Goal: Task Accomplishment & Management: Manage account settings

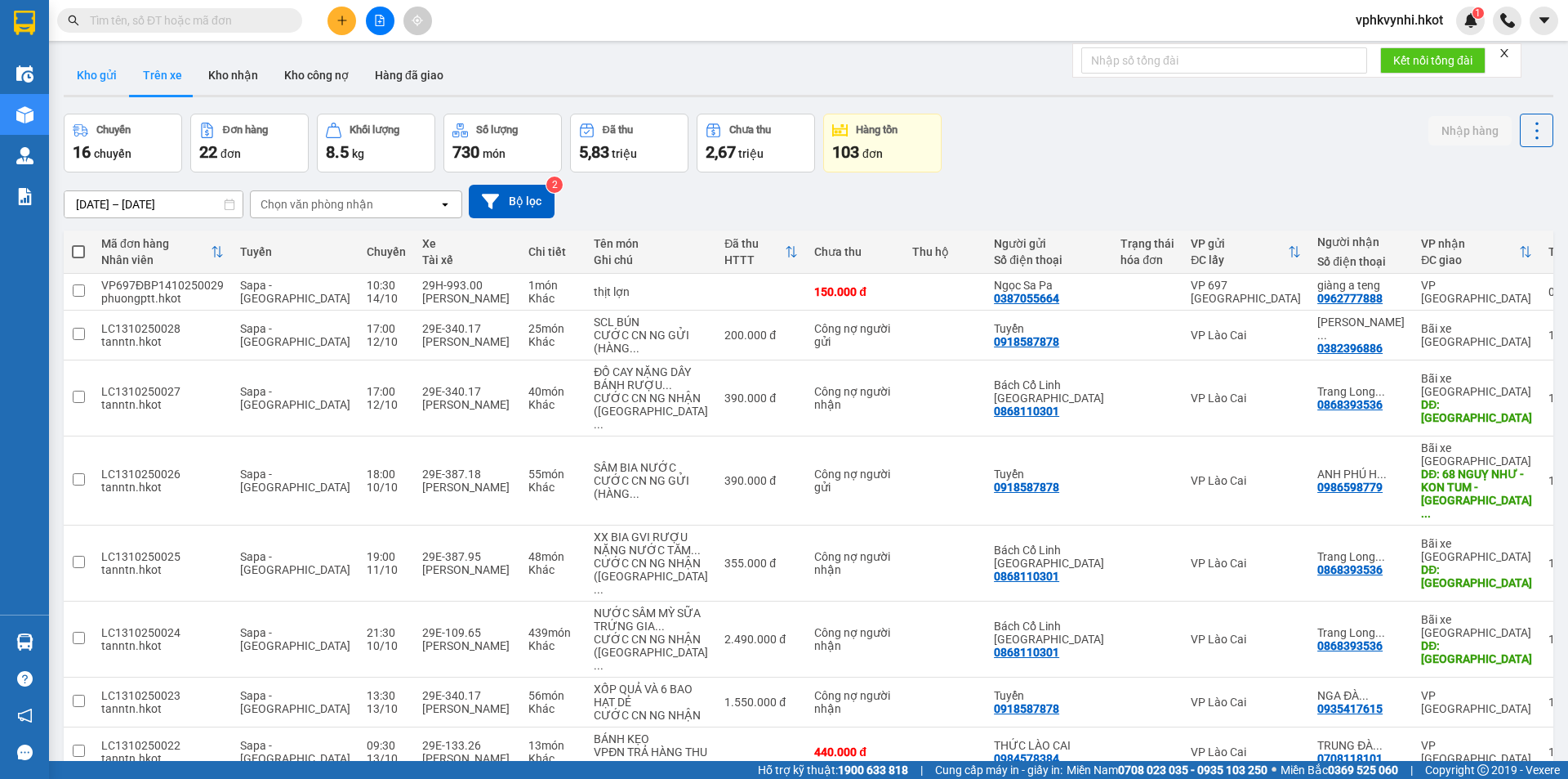
click at [122, 67] on button "Kho gửi" at bounding box center [96, 75] width 66 height 40
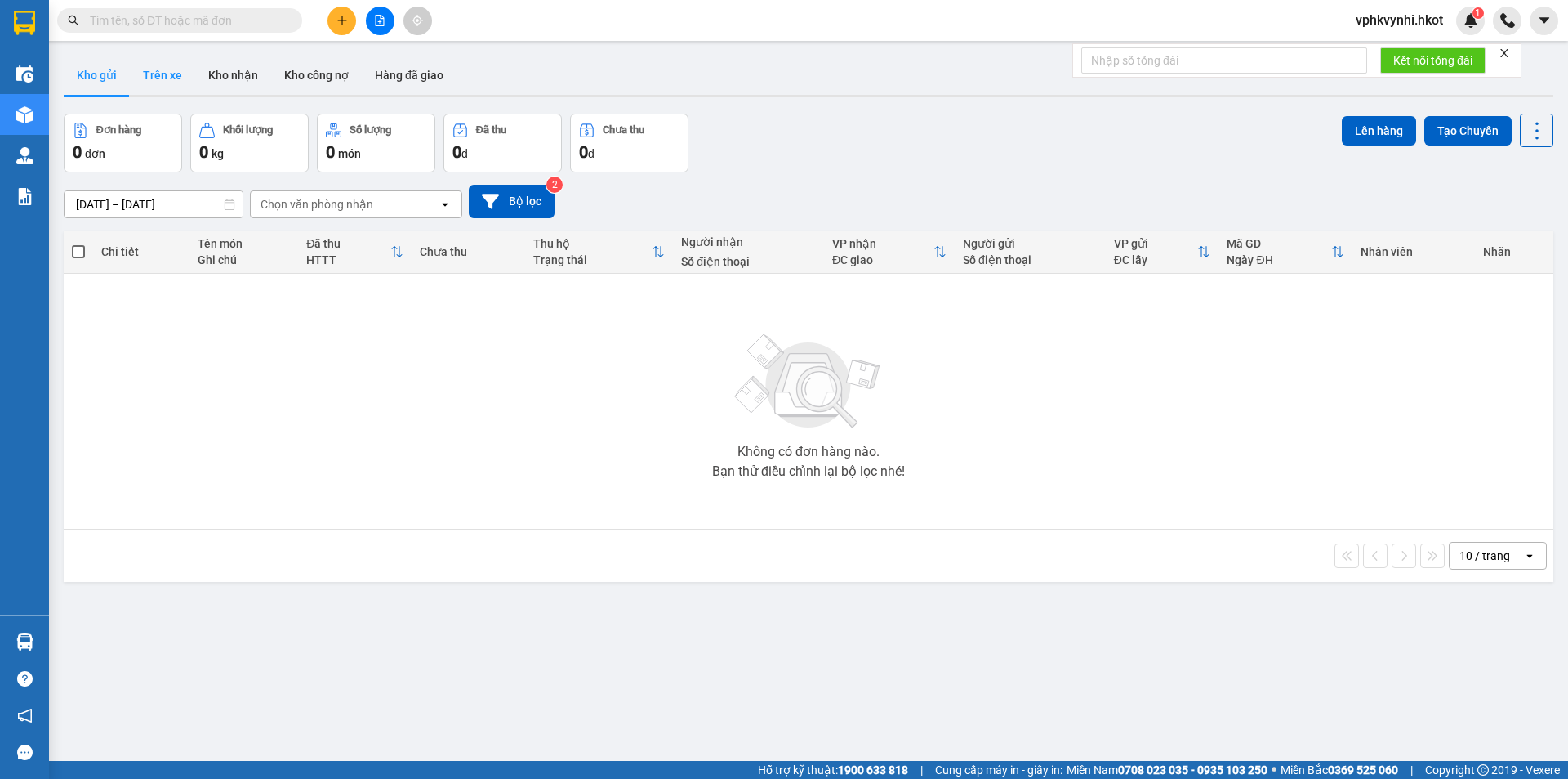
click at [172, 76] on button "Trên xe" at bounding box center [162, 75] width 65 height 40
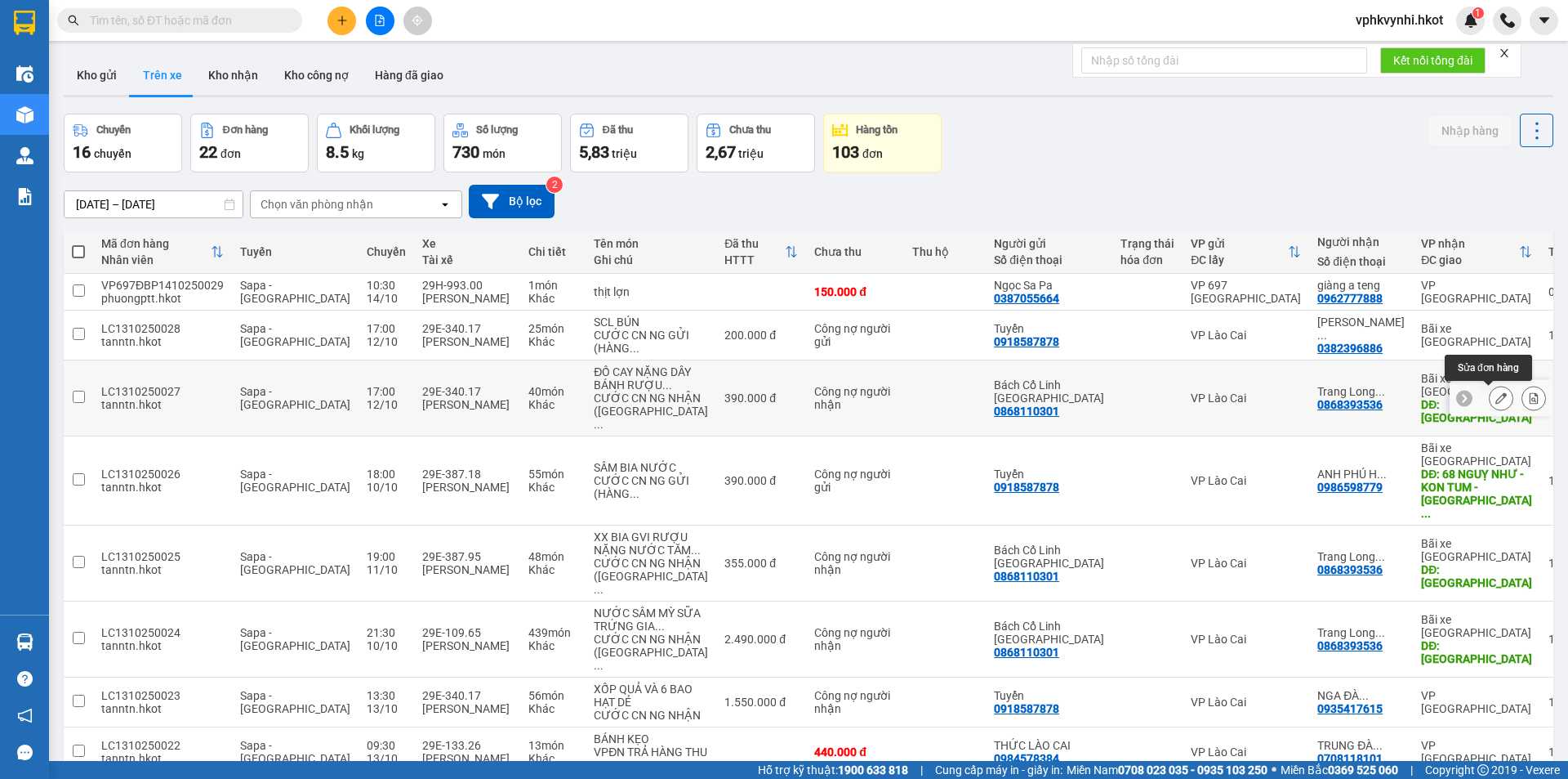
click at [1493, 406] on button at bounding box center [1501, 398] width 23 height 29
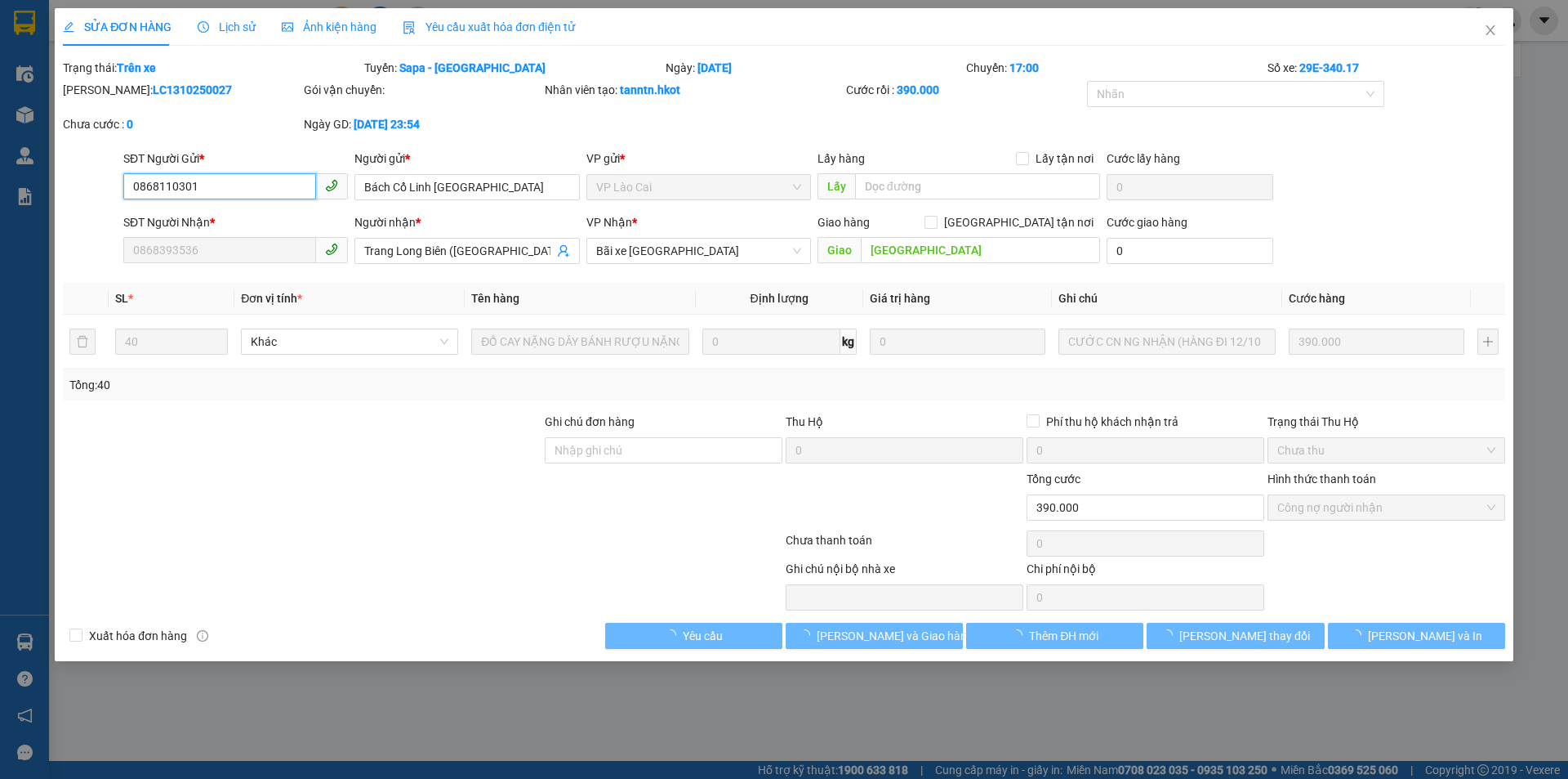
type input "0868110301"
type input "Bách Cổ Linh [GEOGRAPHIC_DATA]"
type input "0868393536"
type input "Trang Long Biên ([GEOGRAPHIC_DATA])"
type input "[GEOGRAPHIC_DATA]"
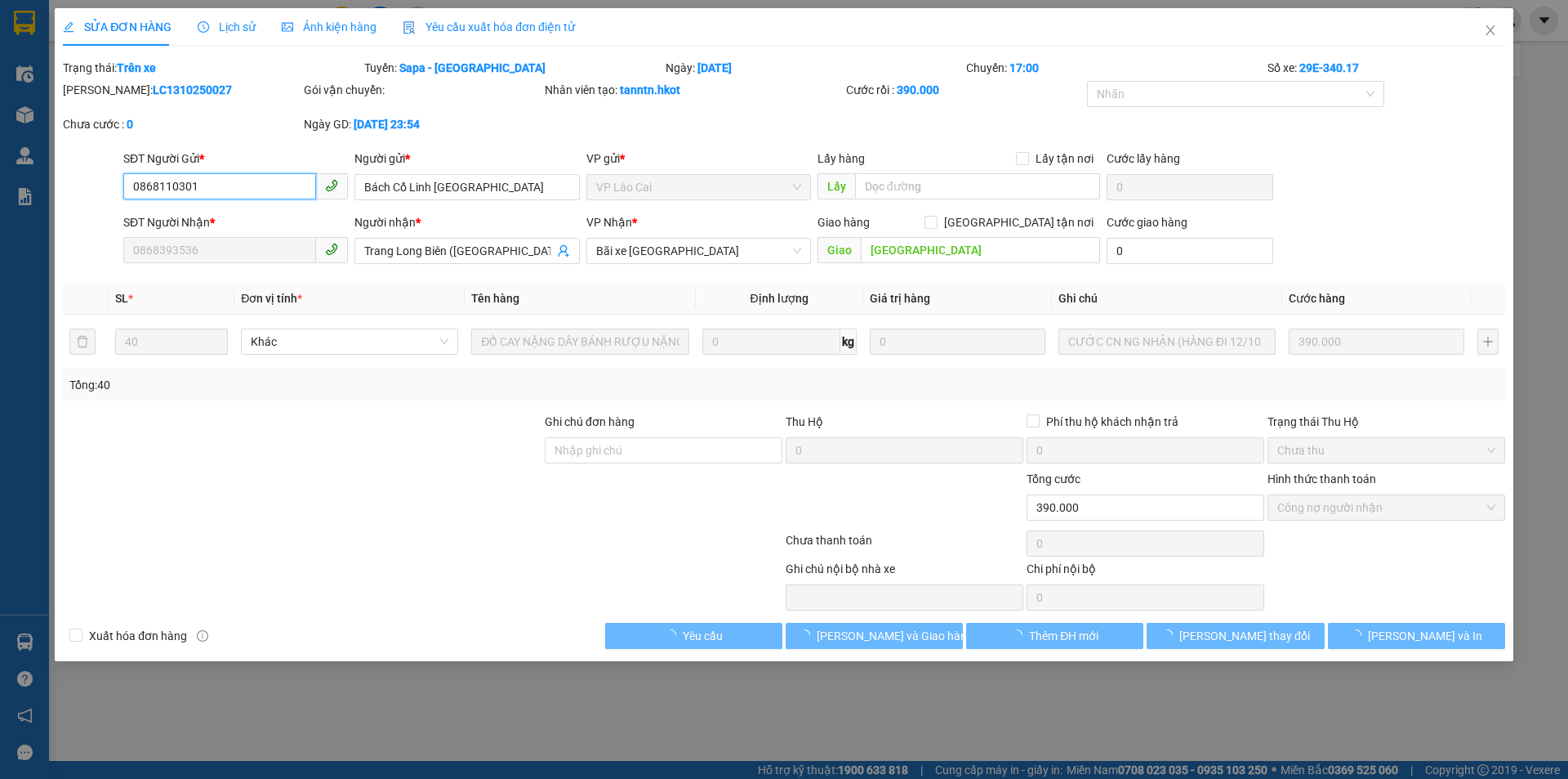
type input "0"
type input "390.000"
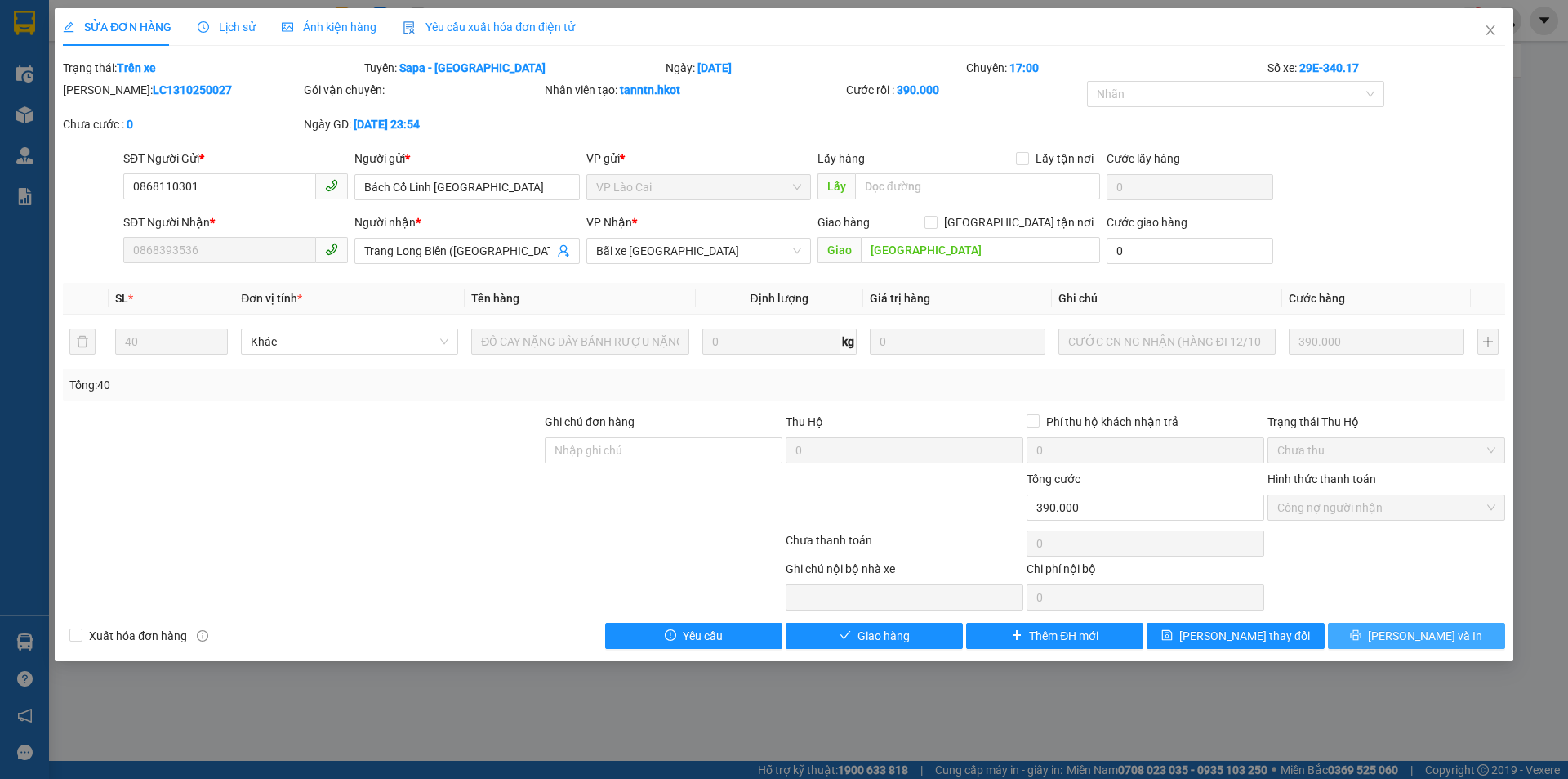
click at [1362, 641] on icon "printer" at bounding box center [1357, 636] width 12 height 12
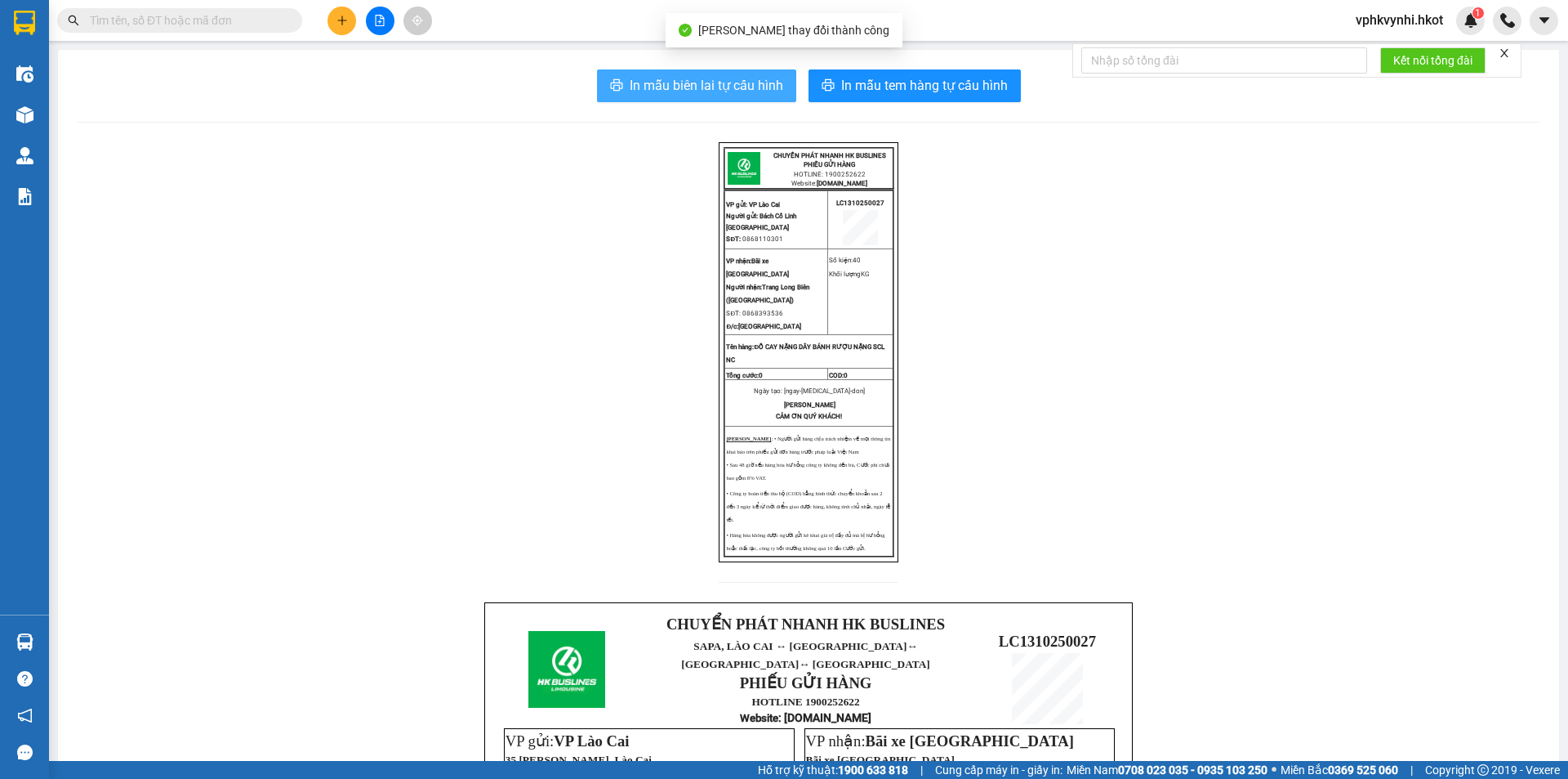
click at [755, 78] on span "In mẫu biên lai tự cấu hình" at bounding box center [705, 85] width 153 height 21
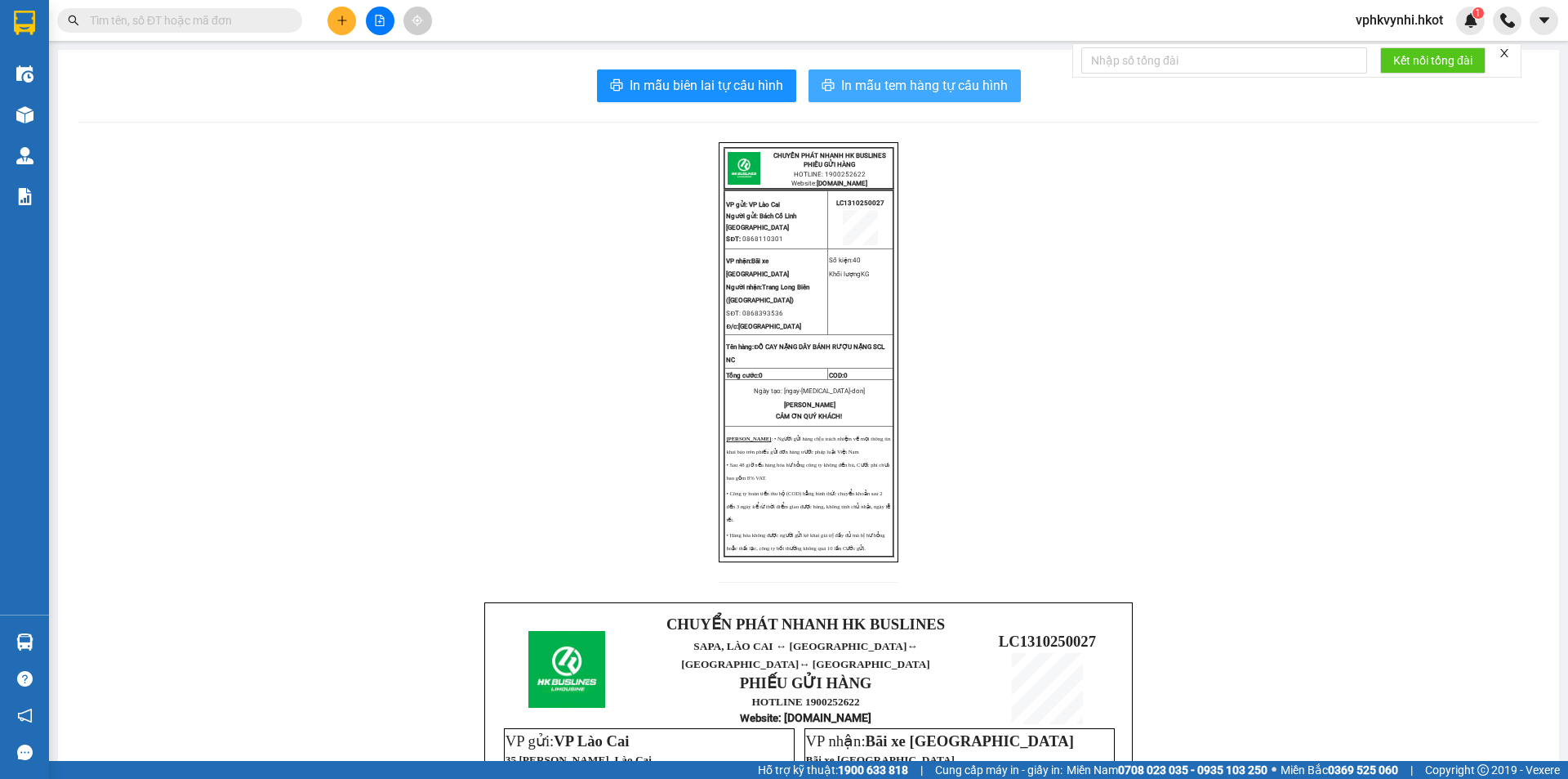
click at [987, 92] on span "In mẫu tem hàng tự cấu hình" at bounding box center [925, 85] width 167 height 21
click at [959, 68] on div "In mẫu biên lai tự cấu hình In mẫu tem hàng tự cấu hình CHUYỂN PHÁT NHANH HK BU…" at bounding box center [809, 621] width 1502 height 1144
click at [970, 93] on span "In mẫu tem hàng tự cấu hình" at bounding box center [925, 85] width 167 height 21
drag, startPoint x: 968, startPoint y: 85, endPoint x: 961, endPoint y: 92, distance: 9.9
click at [965, 87] on span "In mẫu tem hàng tự cấu hình" at bounding box center [925, 85] width 167 height 21
